Goal: Find specific page/section: Find specific page/section

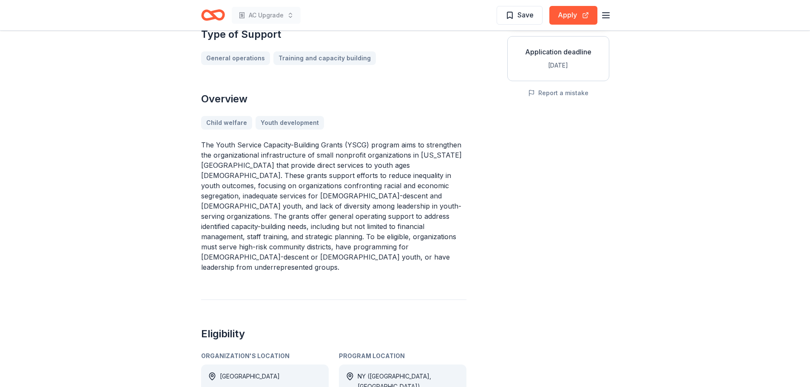
scroll to position [170, 0]
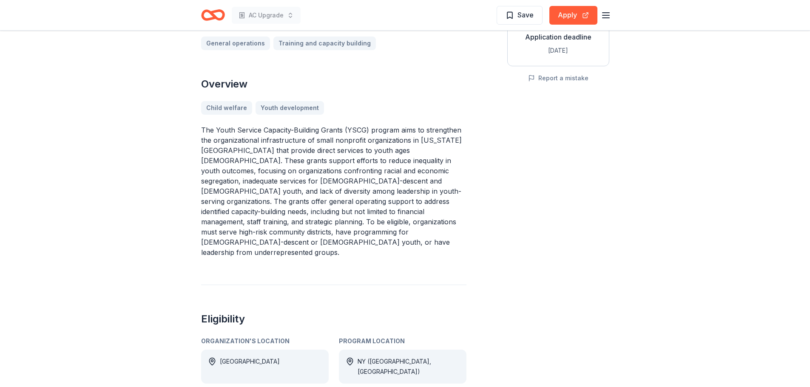
drag, startPoint x: 408, startPoint y: 225, endPoint x: 420, endPoint y: 210, distance: 18.9
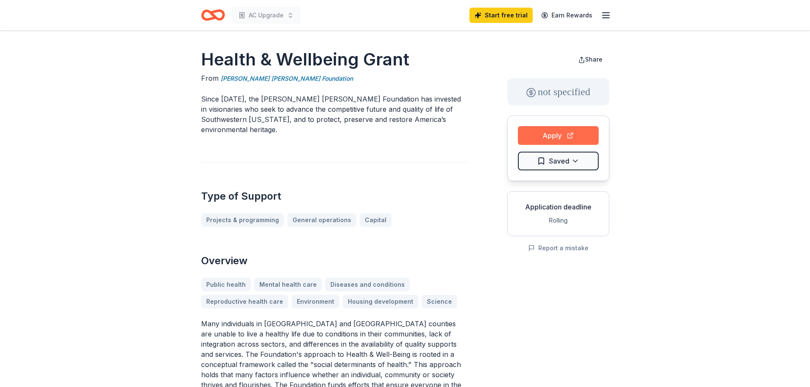
click at [566, 138] on button "Apply" at bounding box center [558, 135] width 81 height 19
